Goal: Find specific page/section: Find specific page/section

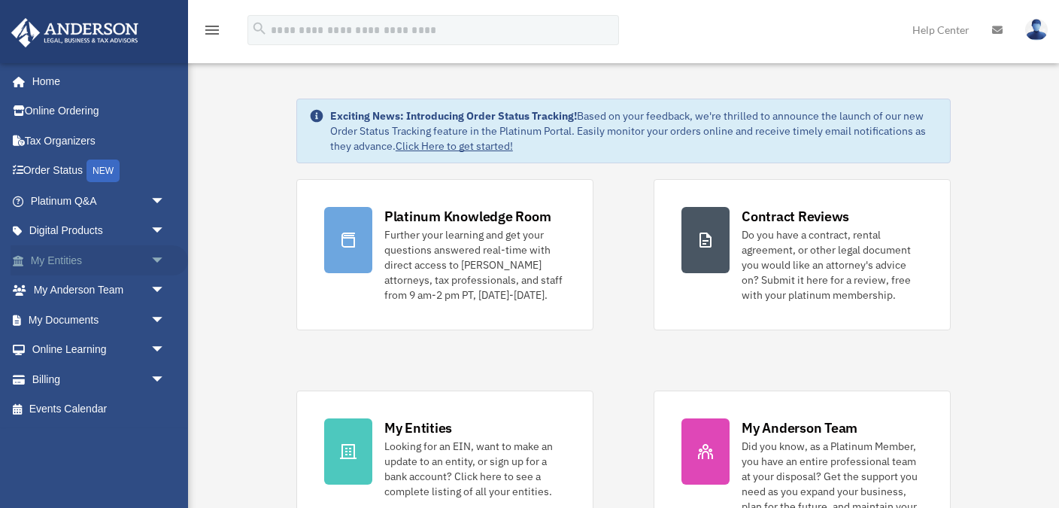
click at [95, 259] on link "My Entities arrow_drop_down" at bounding box center [100, 260] width 178 height 30
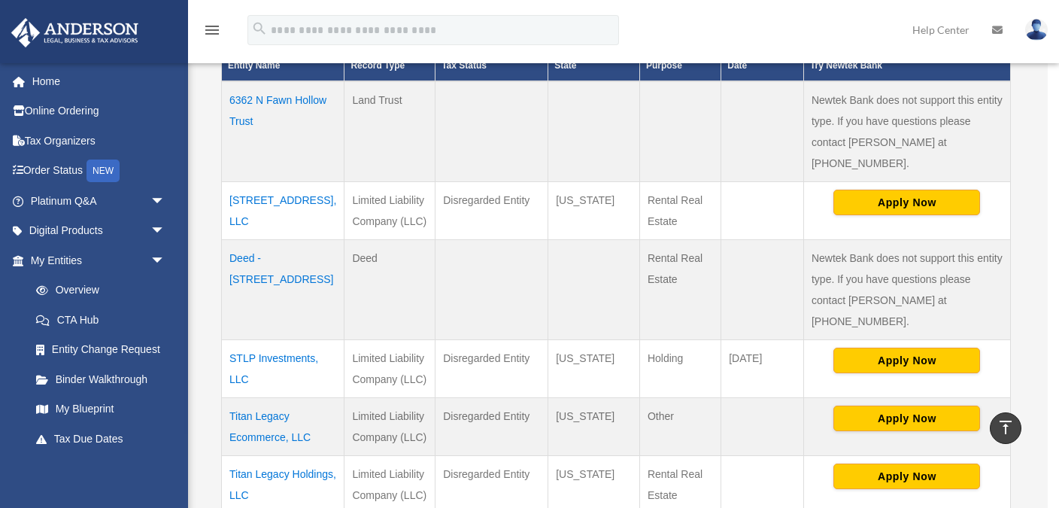
scroll to position [361, 0]
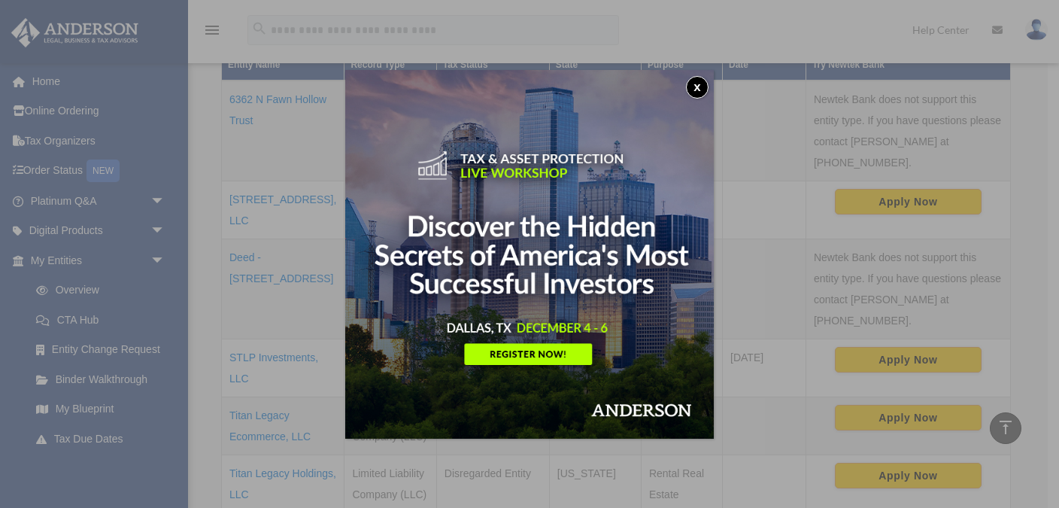
click at [697, 86] on button "x" at bounding box center [697, 87] width 23 height 23
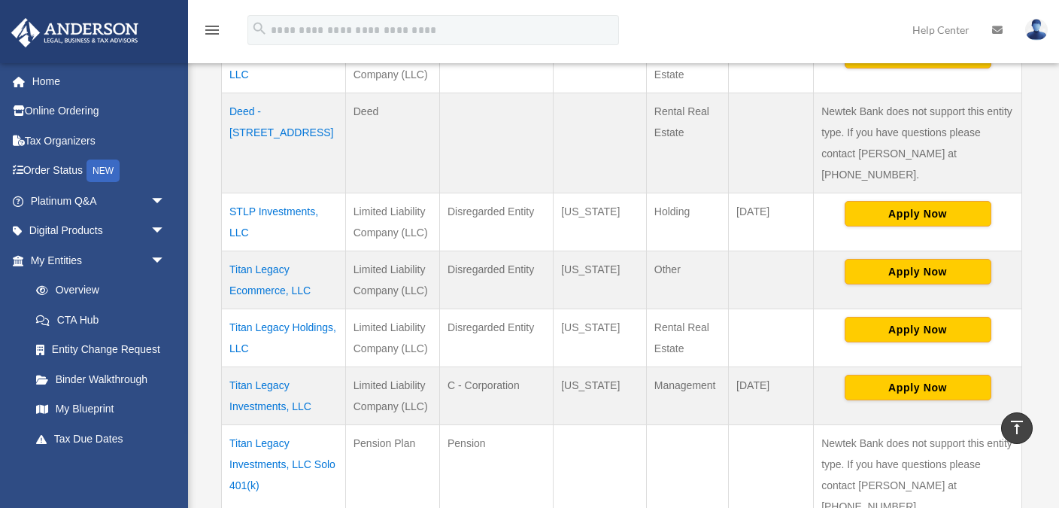
scroll to position [569, 0]
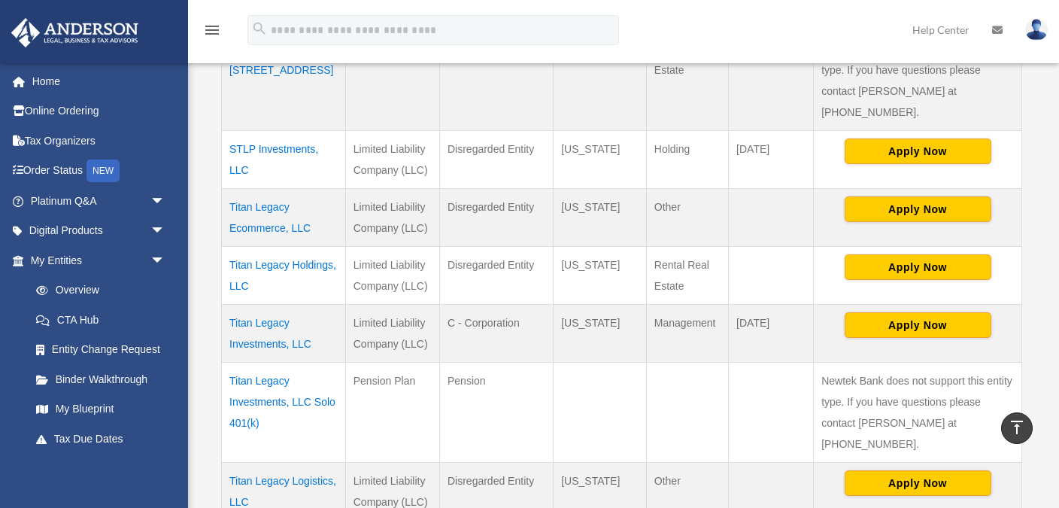
click at [278, 305] on td "Titan Legacy Investments, LLC" at bounding box center [284, 334] width 124 height 58
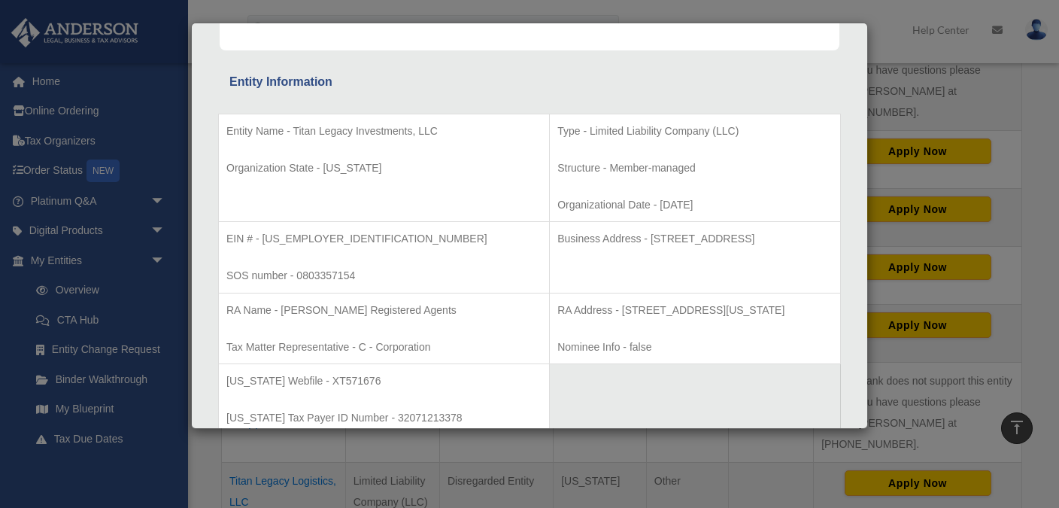
scroll to position [252, 0]
